Goal: Check status: Check status

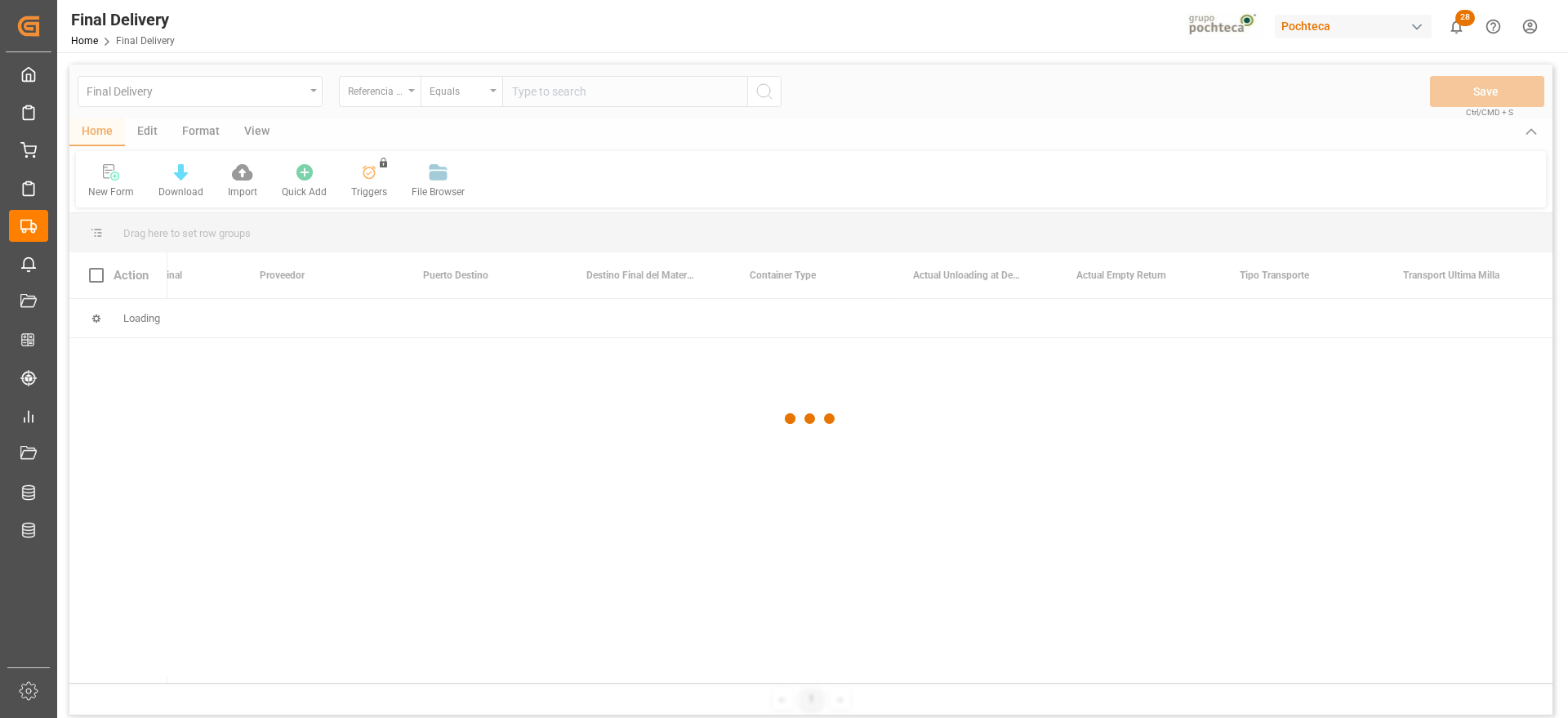
scroll to position [0, 5154]
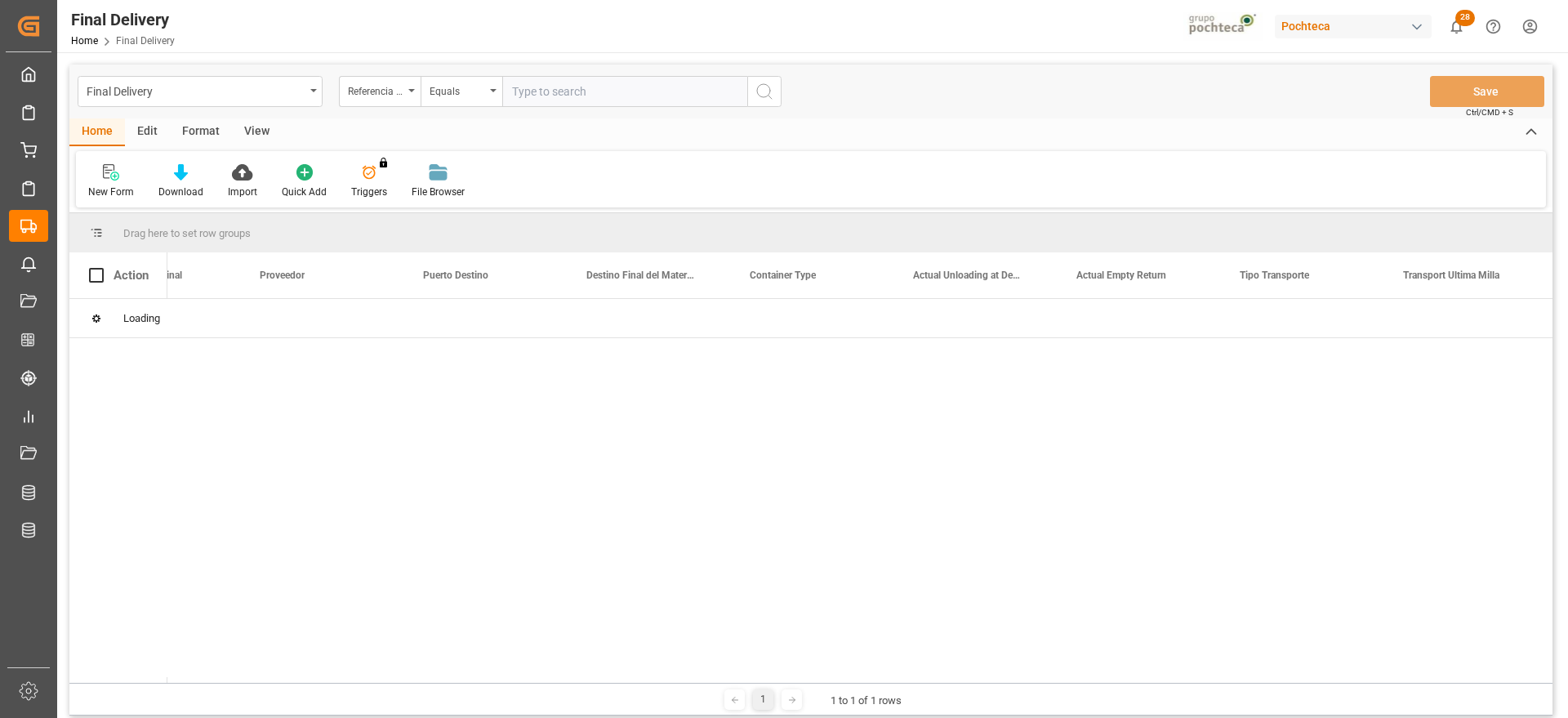
click at [588, 94] on input "text" at bounding box center [625, 91] width 245 height 31
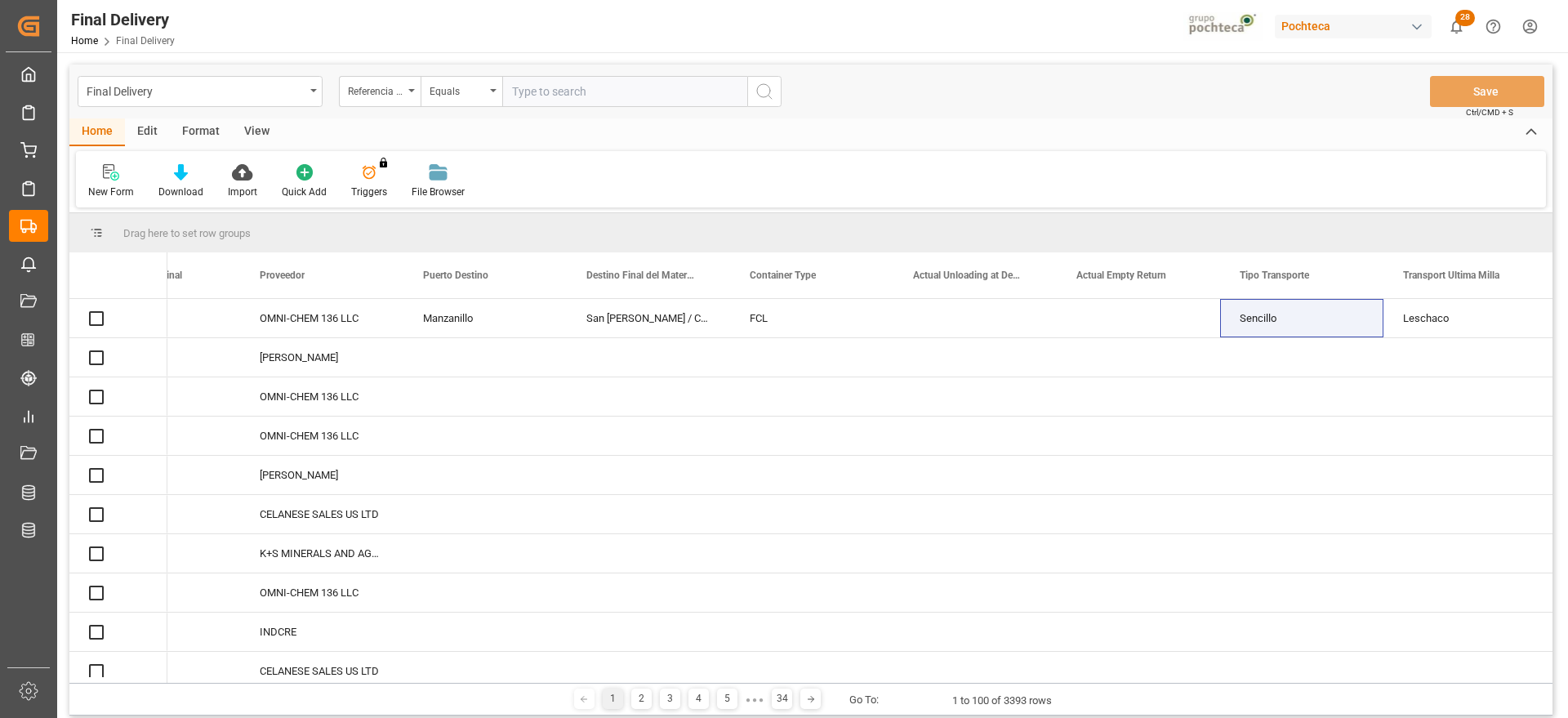
paste input "251006900240"
type input "251006900240"
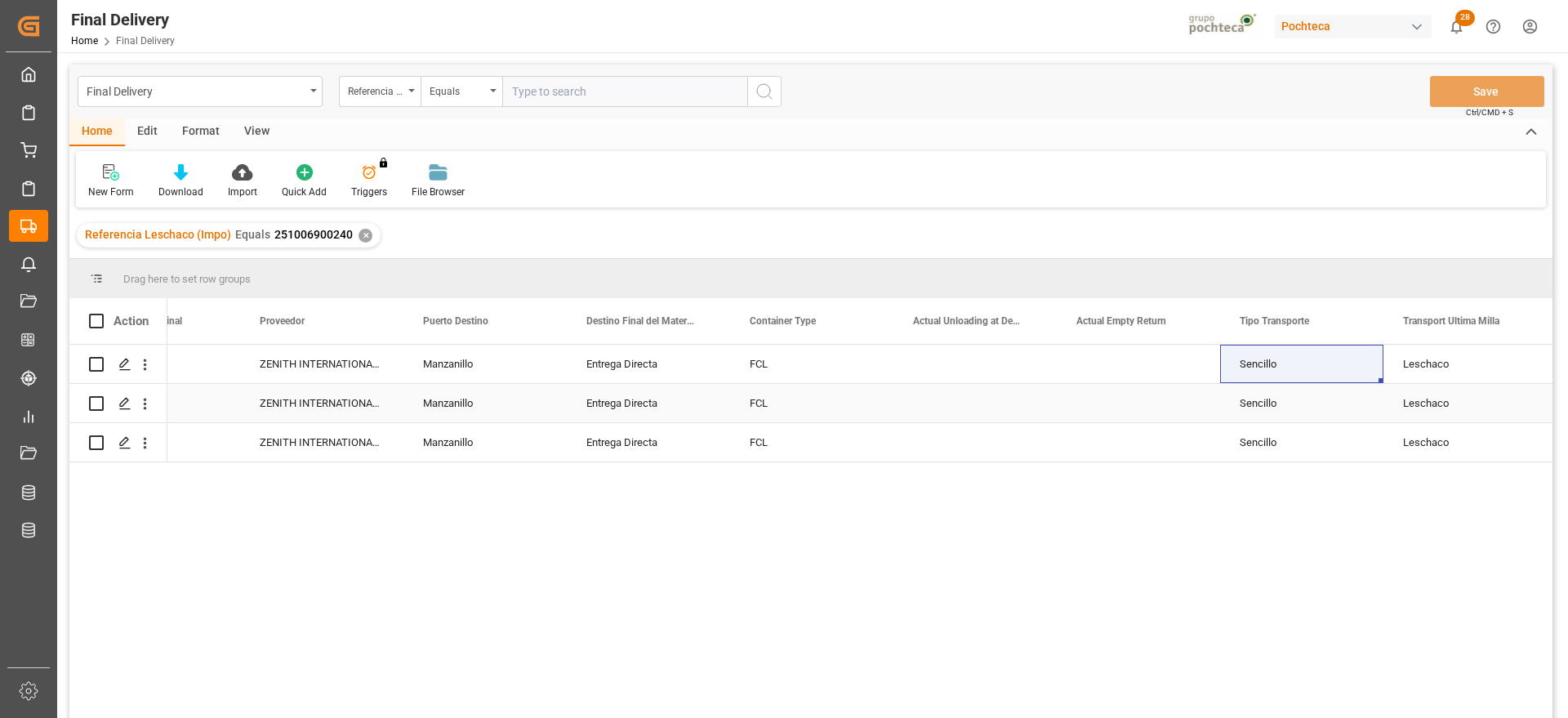
click at [667, 372] on div "Entrega Directa" at bounding box center [648, 363] width 163 height 38
click at [422, 370] on div "Manzanillo" at bounding box center [485, 363] width 163 height 38
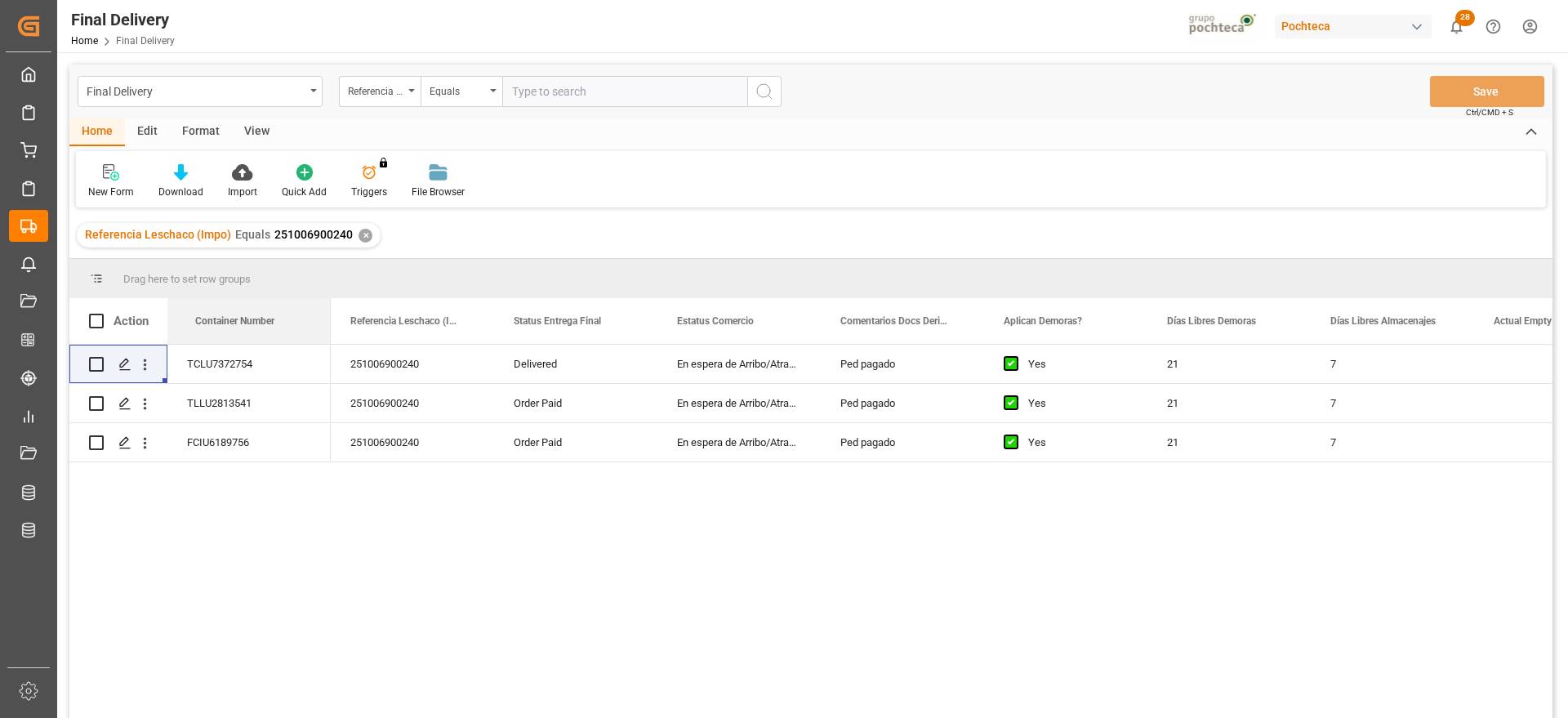
drag, startPoint x: 243, startPoint y: 332, endPoint x: 246, endPoint y: 367, distance: 35.1
click at [389, 377] on div "251006900240" at bounding box center [412, 363] width 163 height 38
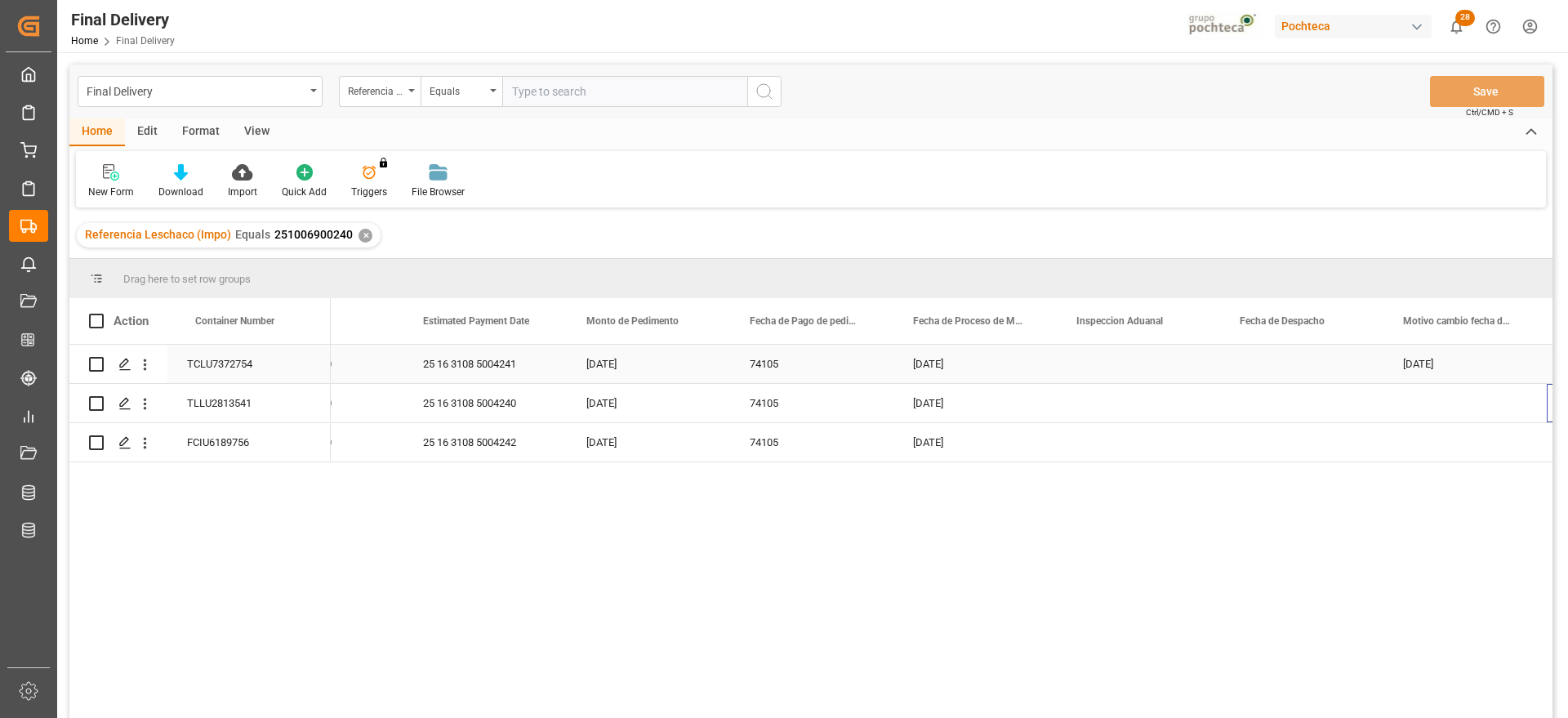
scroll to position [0, 3684]
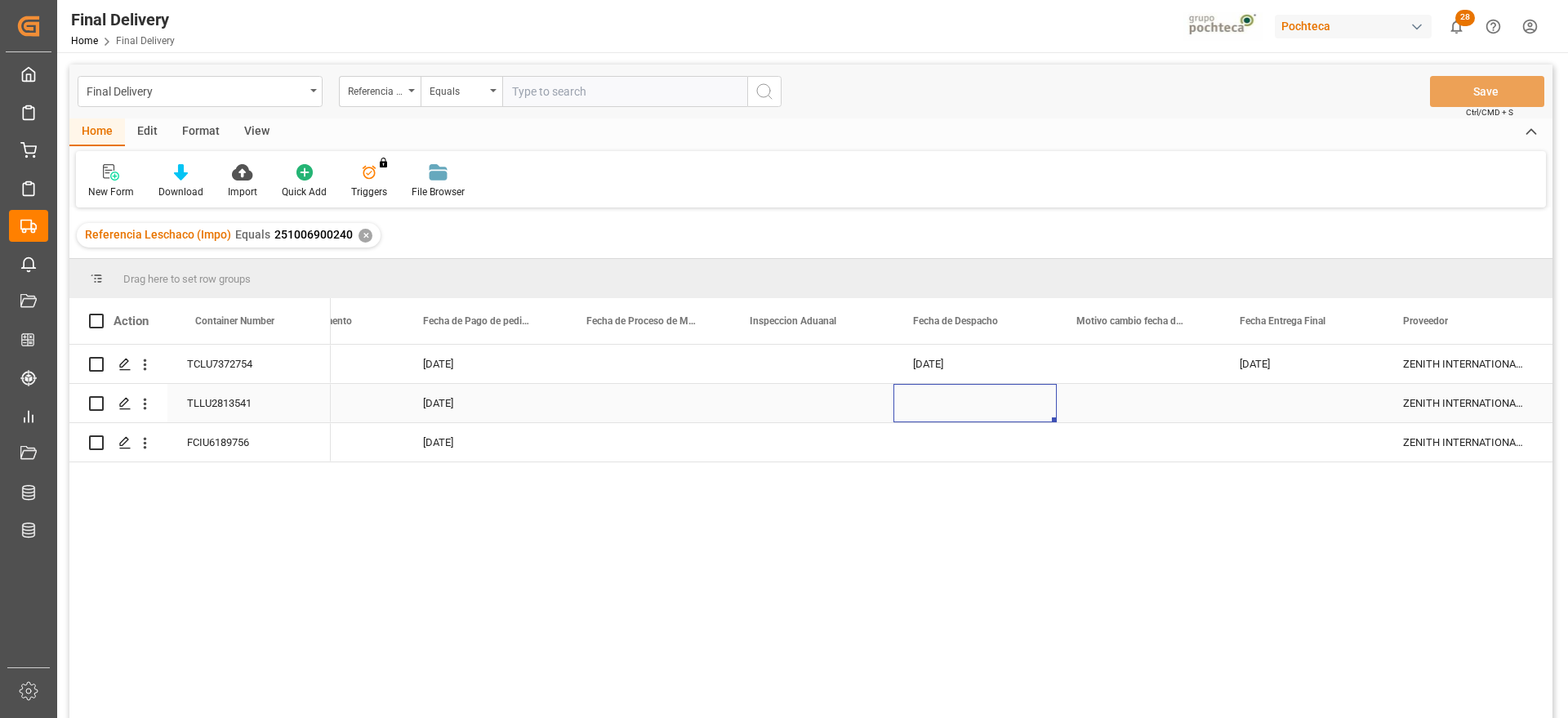
click at [938, 404] on div "Press SPACE to select this row." at bounding box center [975, 403] width 163 height 38
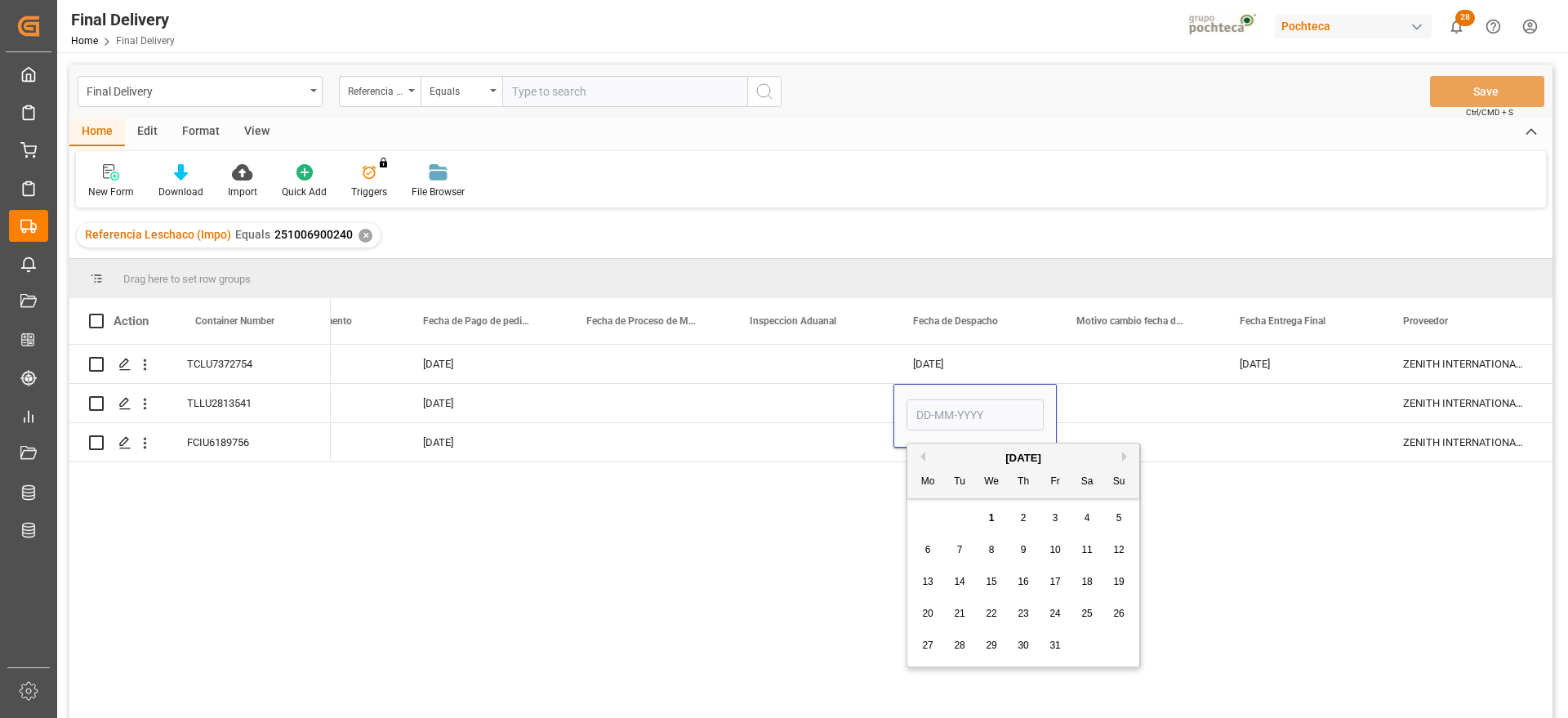
click at [1090, 509] on div "4" at bounding box center [1087, 519] width 20 height 20
type input "04-10-2025"
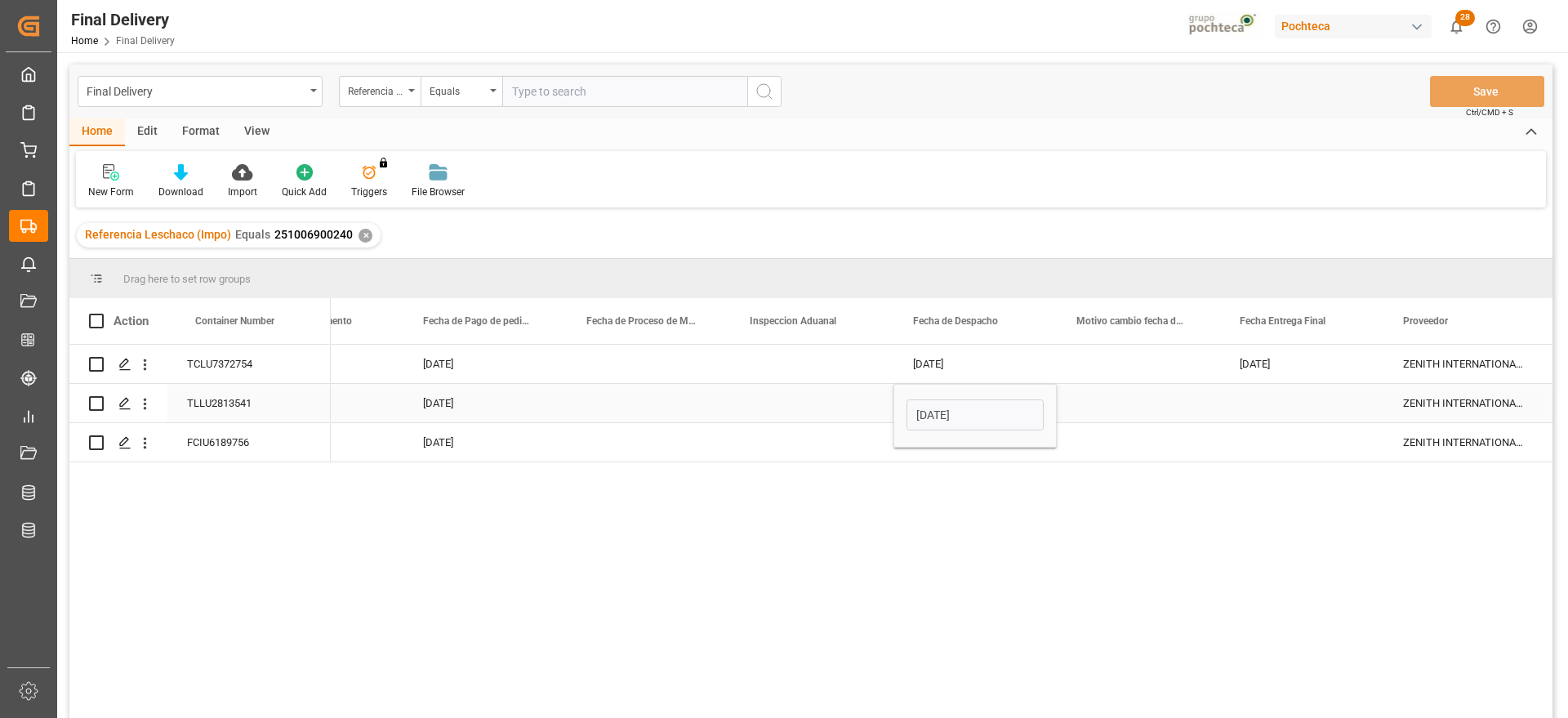
click at [1250, 408] on div "Press SPACE to select this row." at bounding box center [1302, 403] width 163 height 38
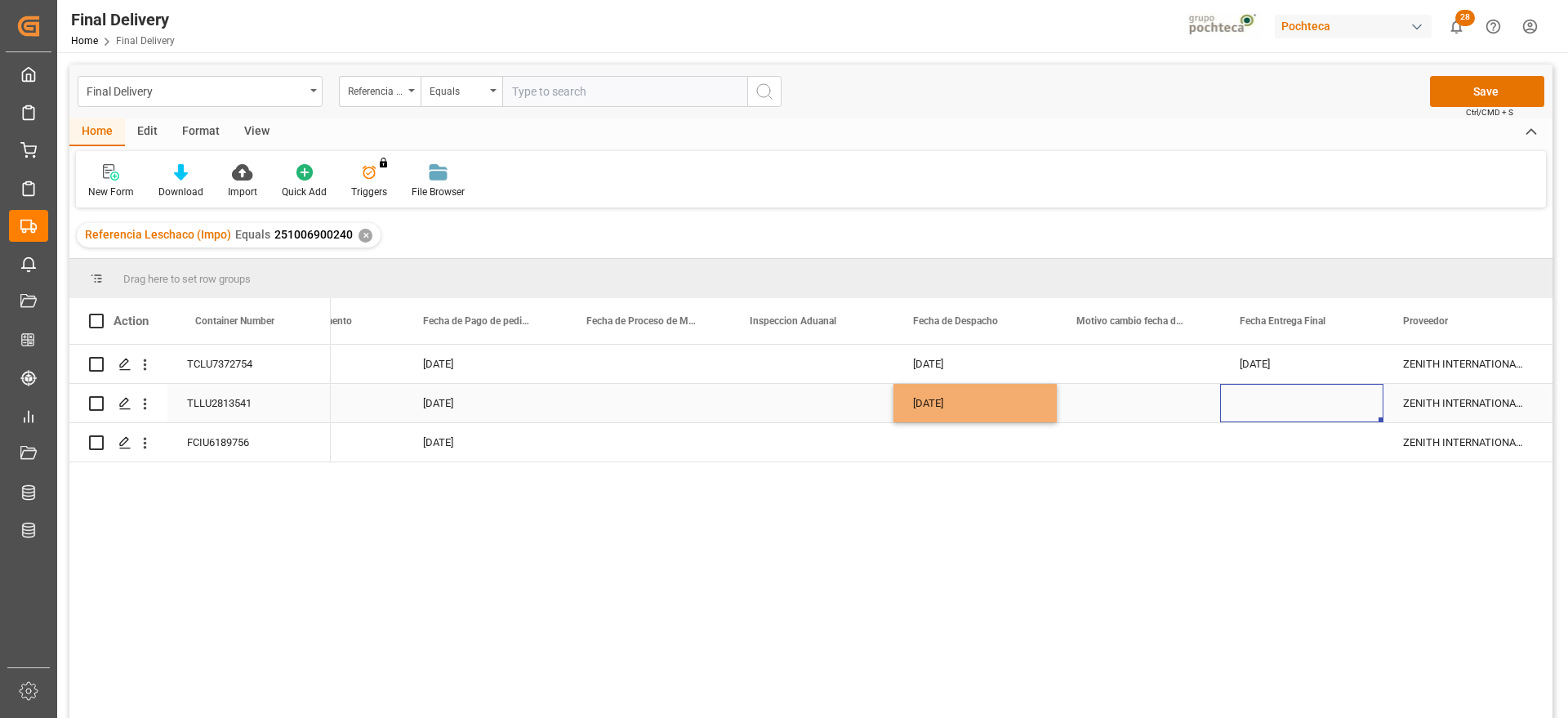
click at [1250, 408] on div "Press SPACE to select this row." at bounding box center [1302, 403] width 163 height 38
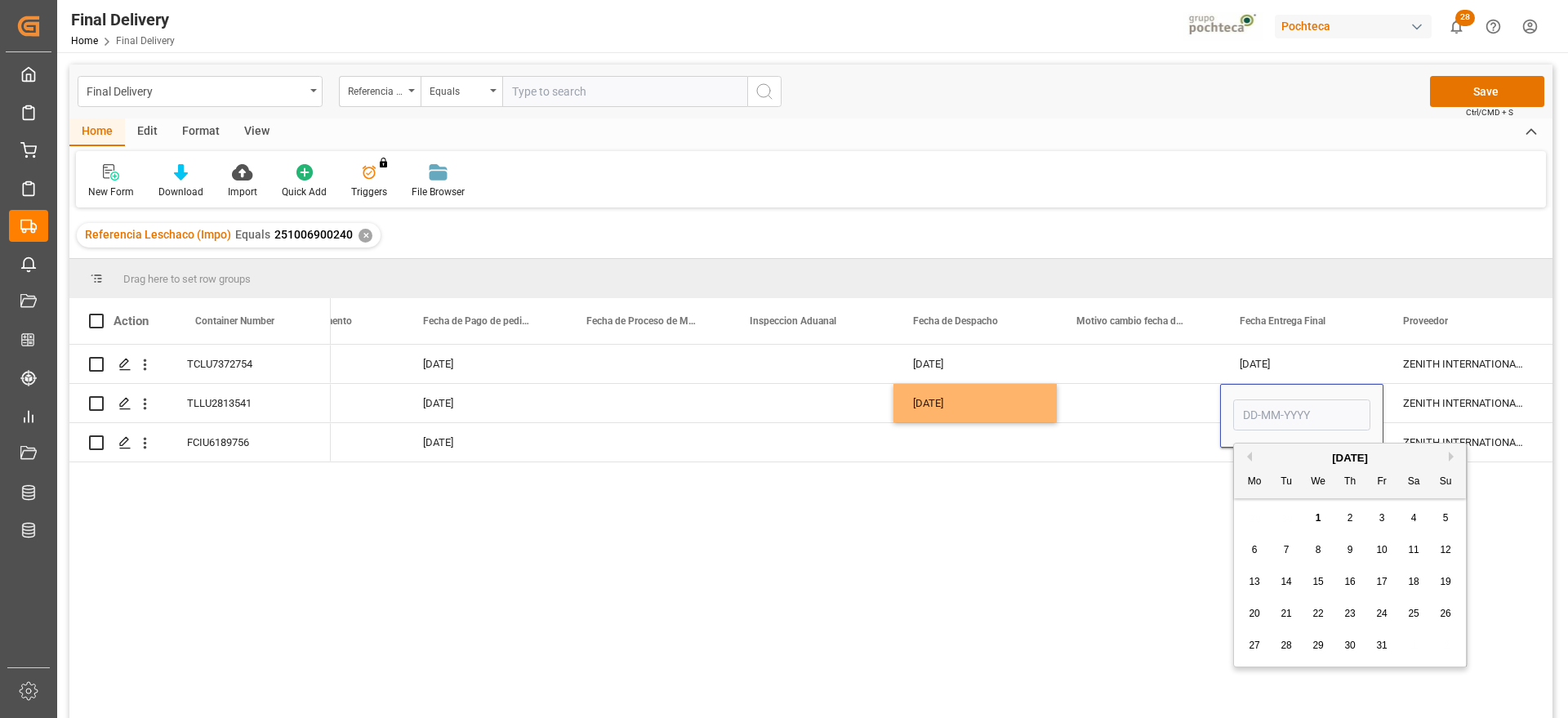
click at [1254, 542] on div "6" at bounding box center [1254, 551] width 20 height 20
type input "06-10-2025"
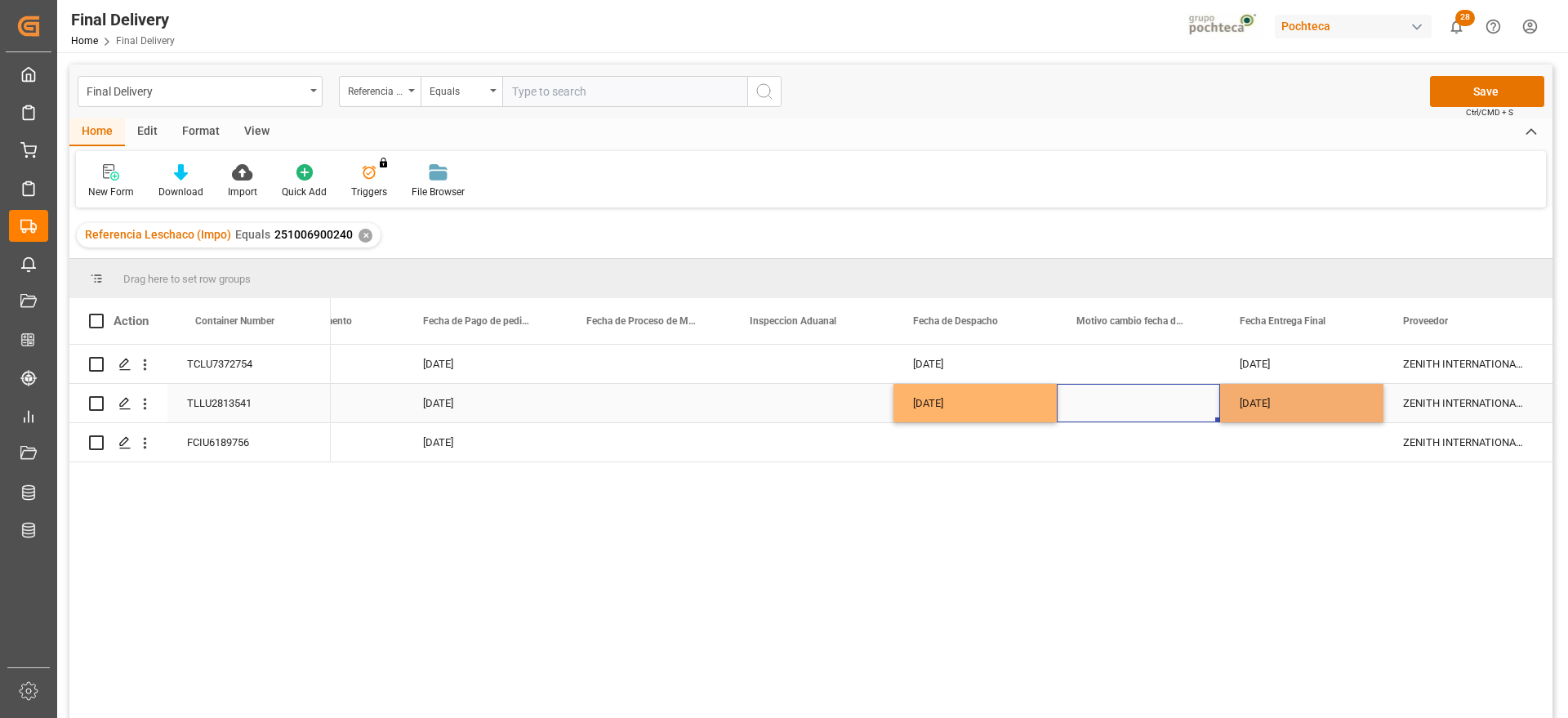
click at [1157, 399] on div "Press SPACE to select this row." at bounding box center [1138, 403] width 163 height 38
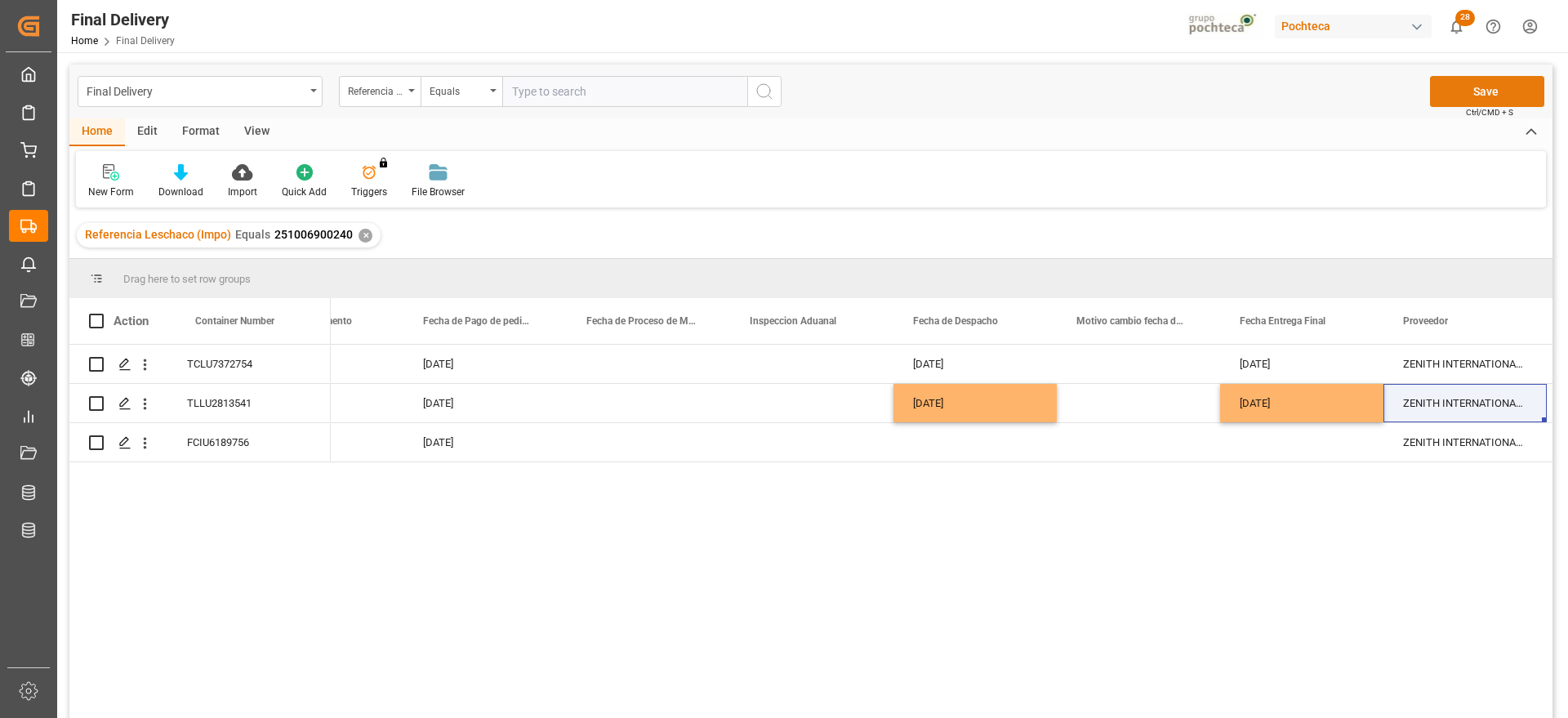
click at [1451, 84] on button "Save" at bounding box center [1487, 91] width 114 height 31
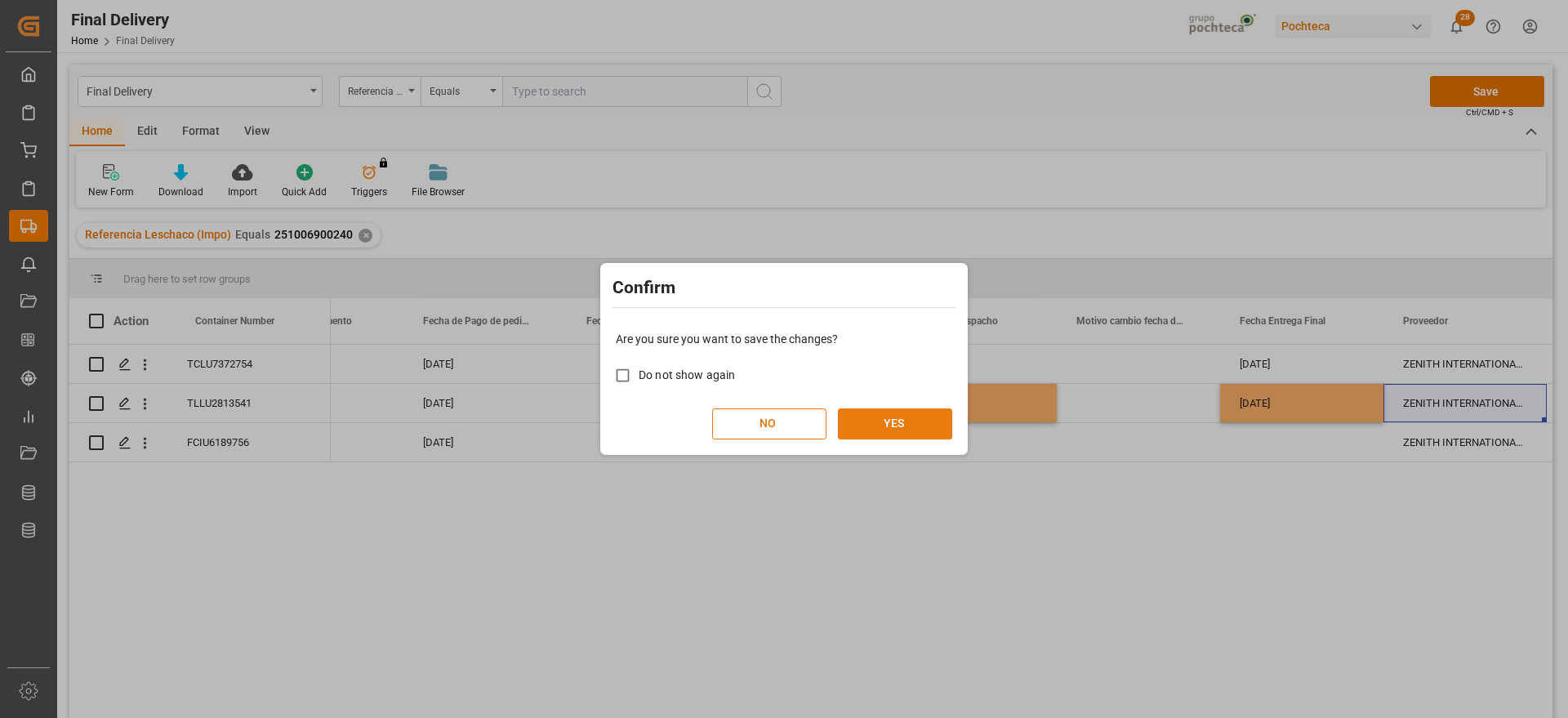
click at [903, 428] on button "YES" at bounding box center [895, 424] width 114 height 31
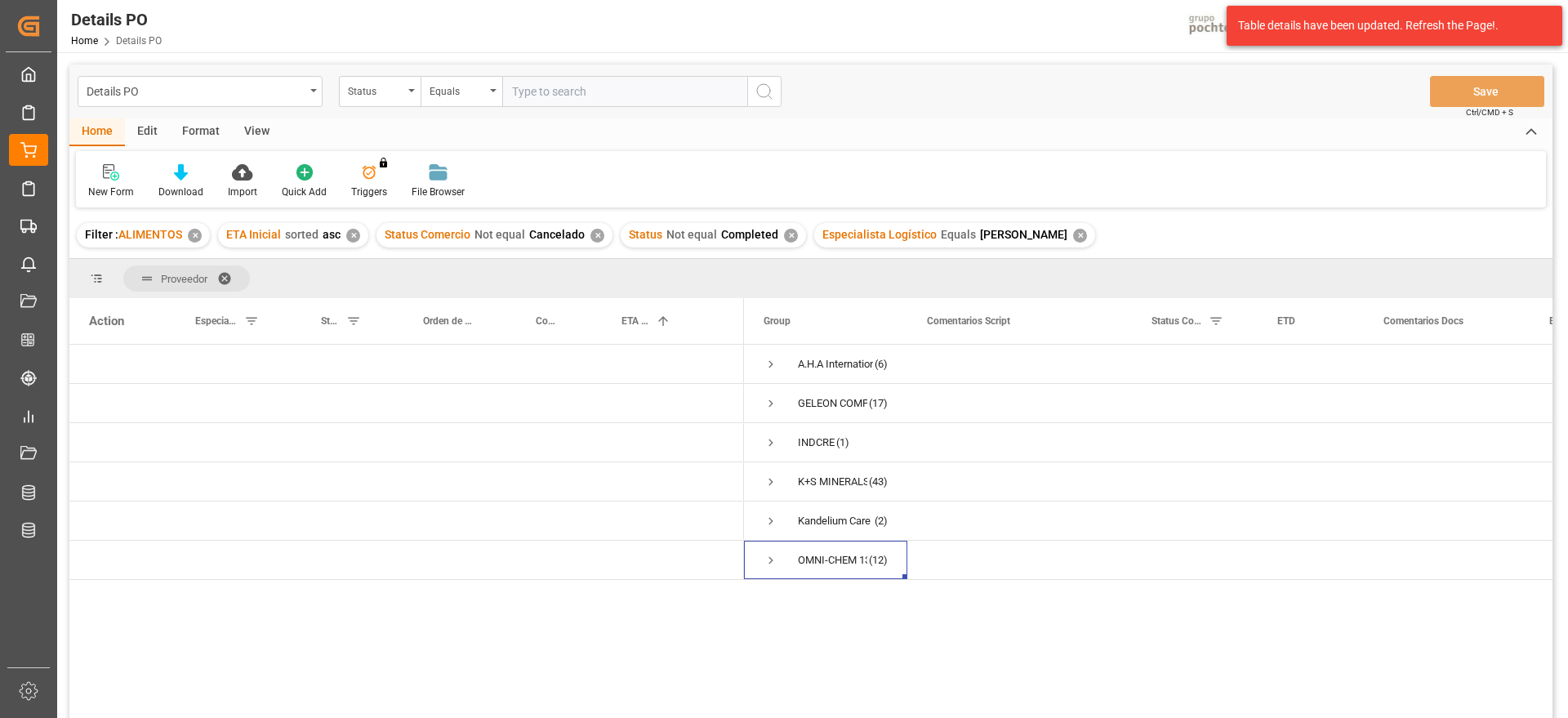
scroll to position [102, 0]
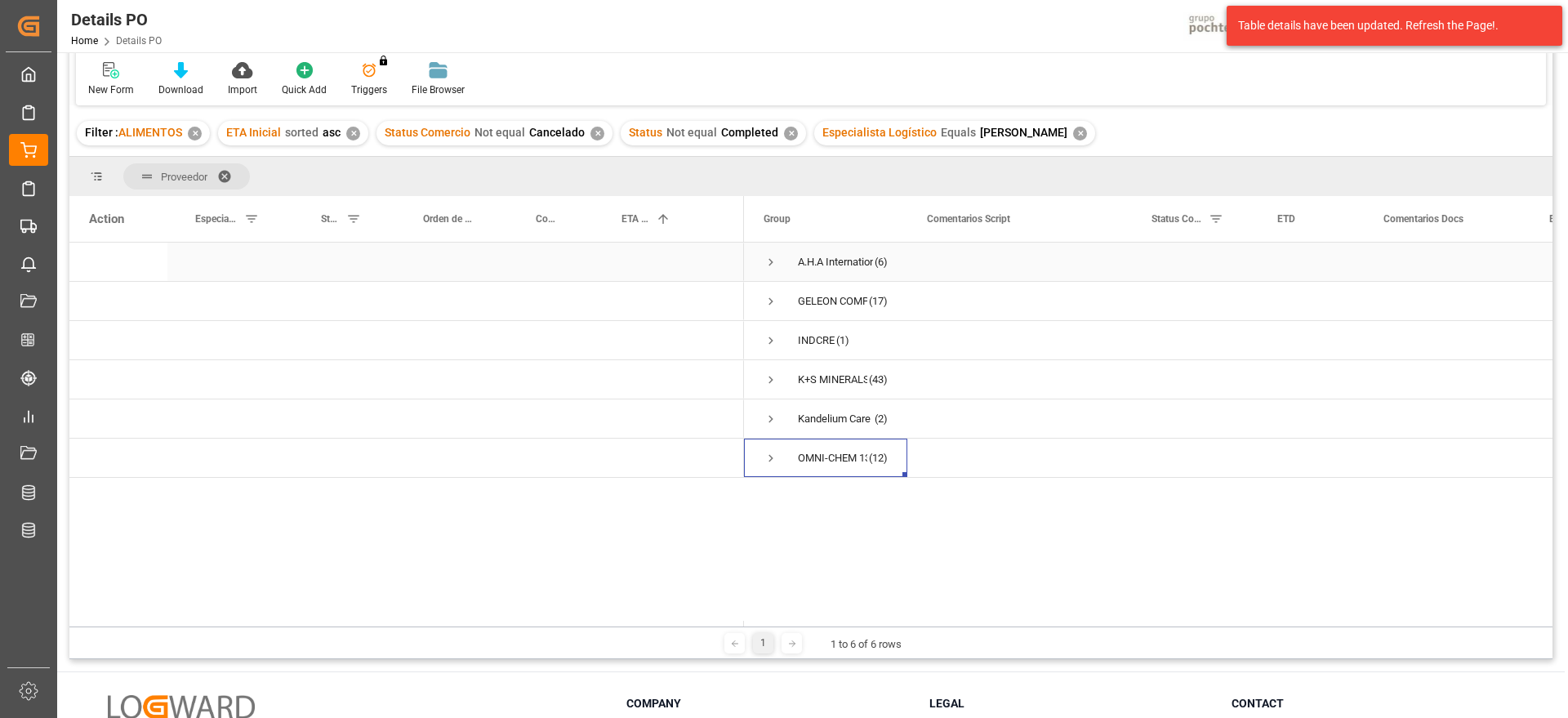
click at [766, 261] on span "Press SPACE to select this row." at bounding box center [771, 262] width 15 height 15
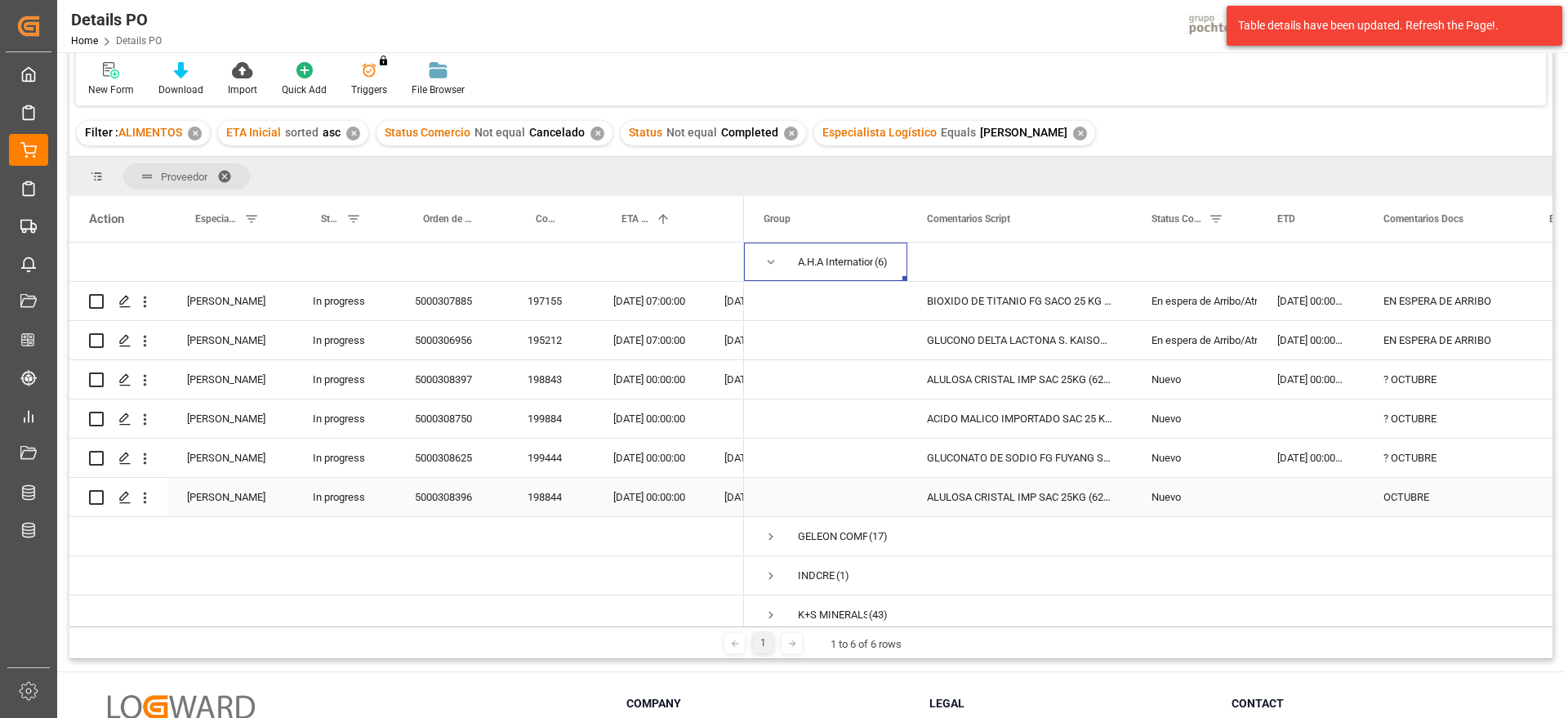
click at [1428, 499] on div "OCTUBRE" at bounding box center [1446, 497] width 166 height 38
click at [545, 377] on div "198843" at bounding box center [550, 379] width 86 height 38
click at [448, 377] on div "5000308397" at bounding box center [452, 379] width 113 height 38
click at [456, 384] on div "5000308397" at bounding box center [452, 379] width 113 height 38
